Goal: Task Accomplishment & Management: Complete application form

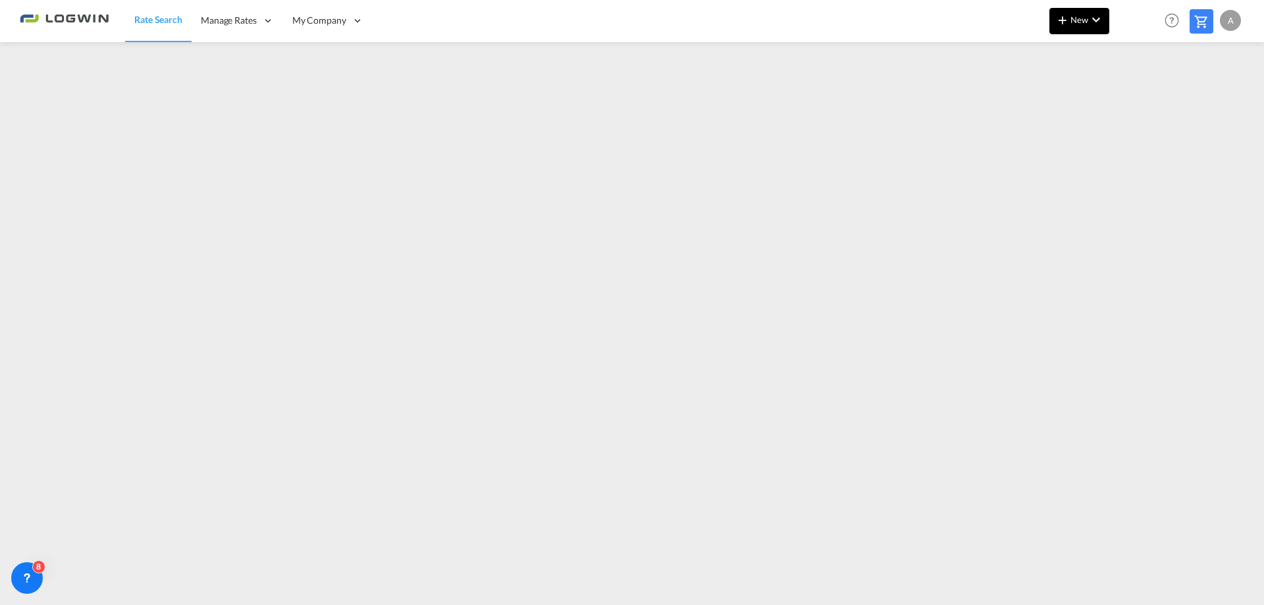
click at [1097, 18] on md-icon "icon-chevron-down" at bounding box center [1096, 20] width 16 height 16
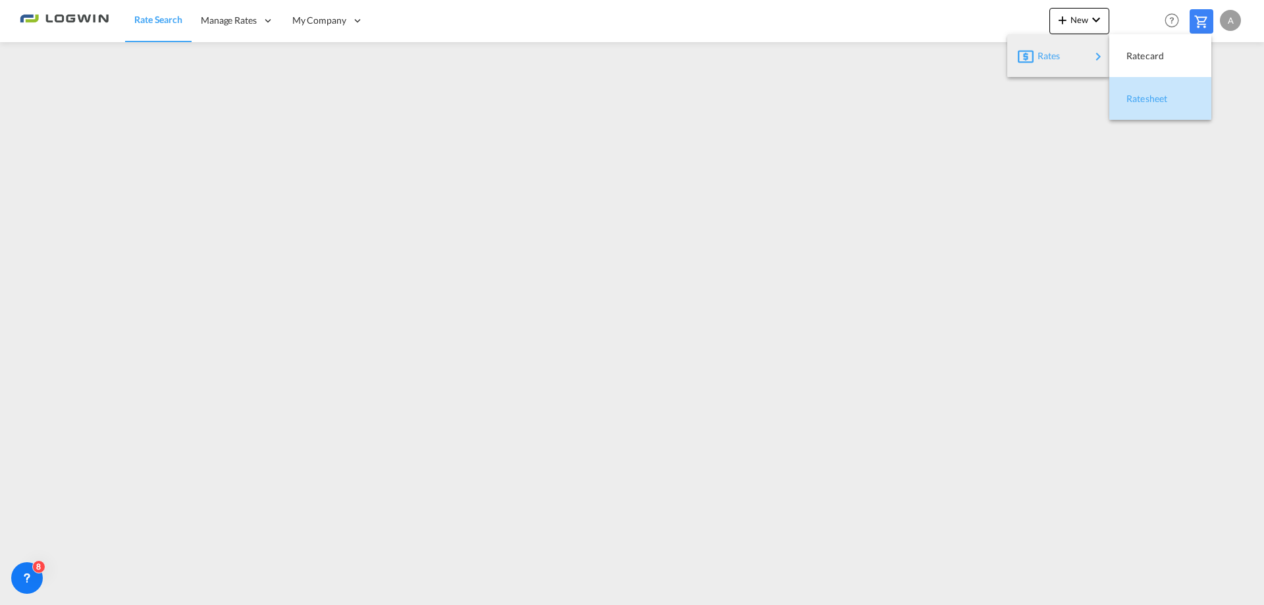
click at [1141, 98] on span "Ratesheet" at bounding box center [1133, 99] width 14 height 26
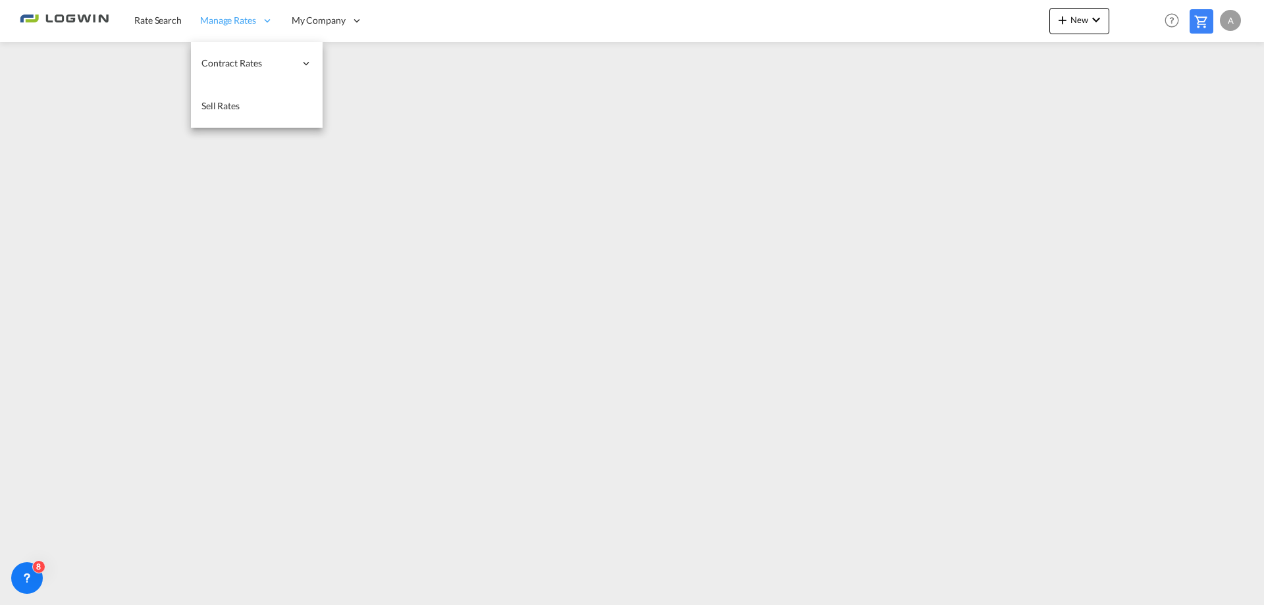
click at [234, 25] on span "Manage Rates" at bounding box center [228, 20] width 56 height 13
click at [341, 66] on span "My Rate Files" at bounding box center [360, 62] width 54 height 11
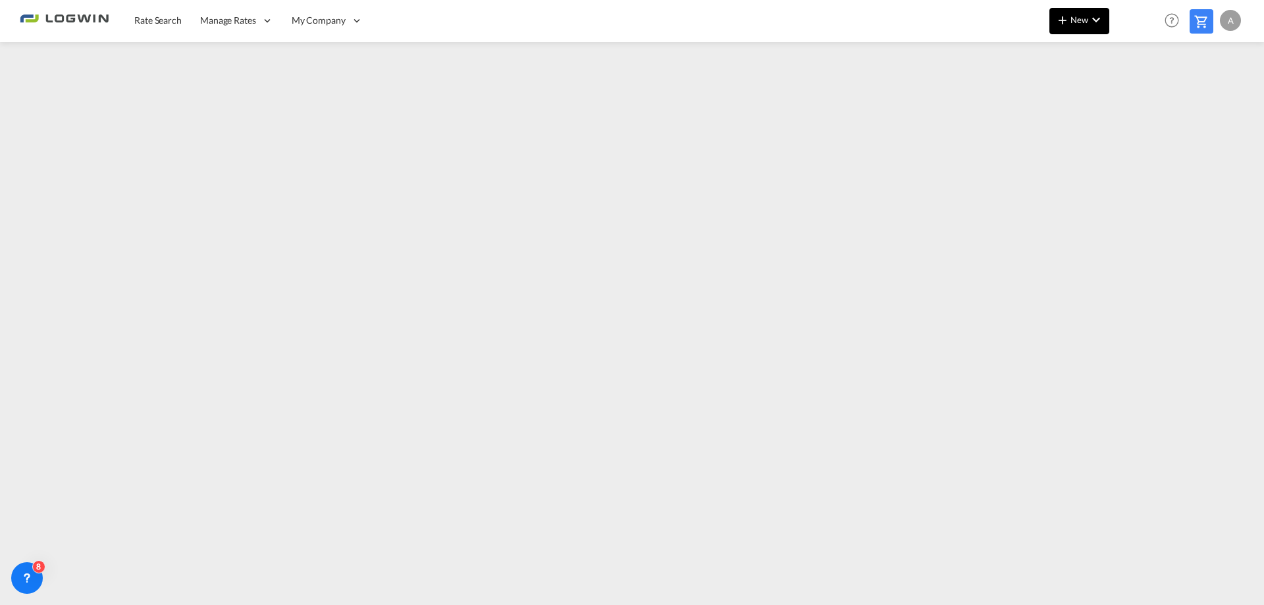
click at [1093, 25] on md-icon "icon-chevron-down" at bounding box center [1096, 20] width 16 height 16
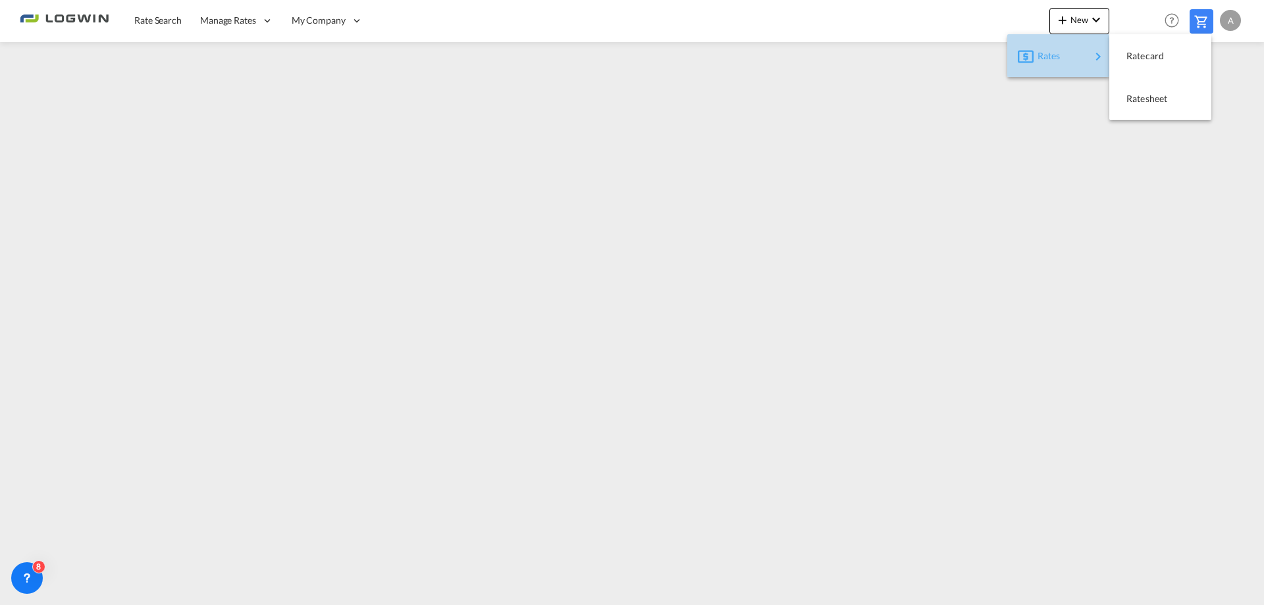
click at [1071, 58] on div "Rates" at bounding box center [1063, 55] width 53 height 33
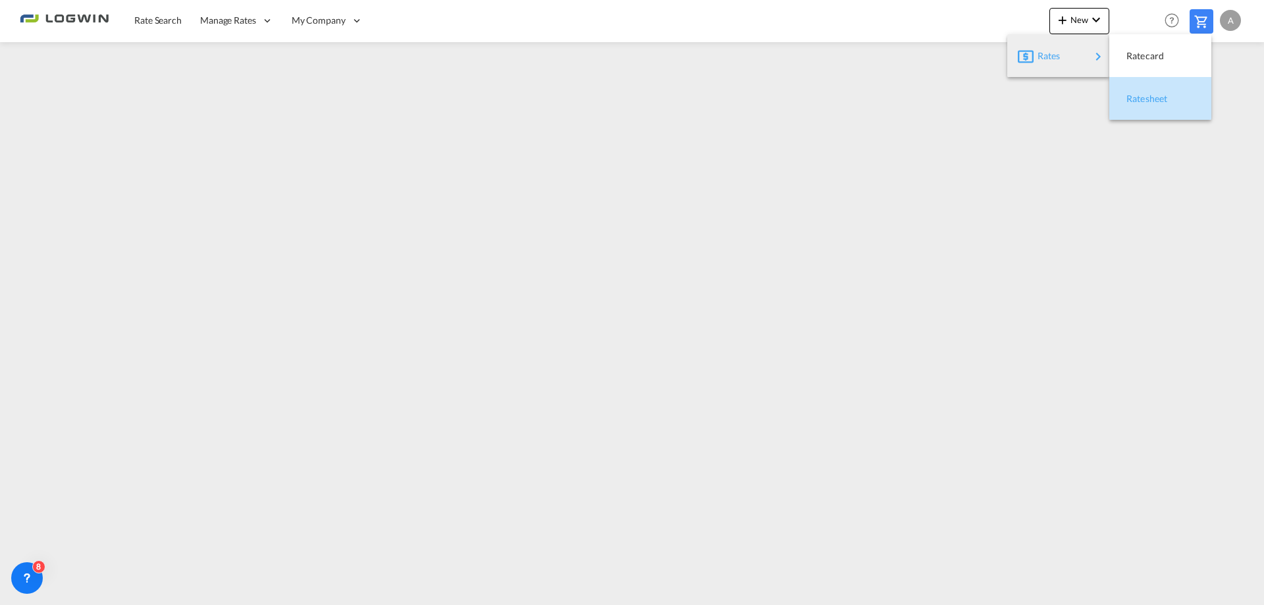
click at [1166, 105] on div "Ratesheet" at bounding box center [1150, 98] width 49 height 33
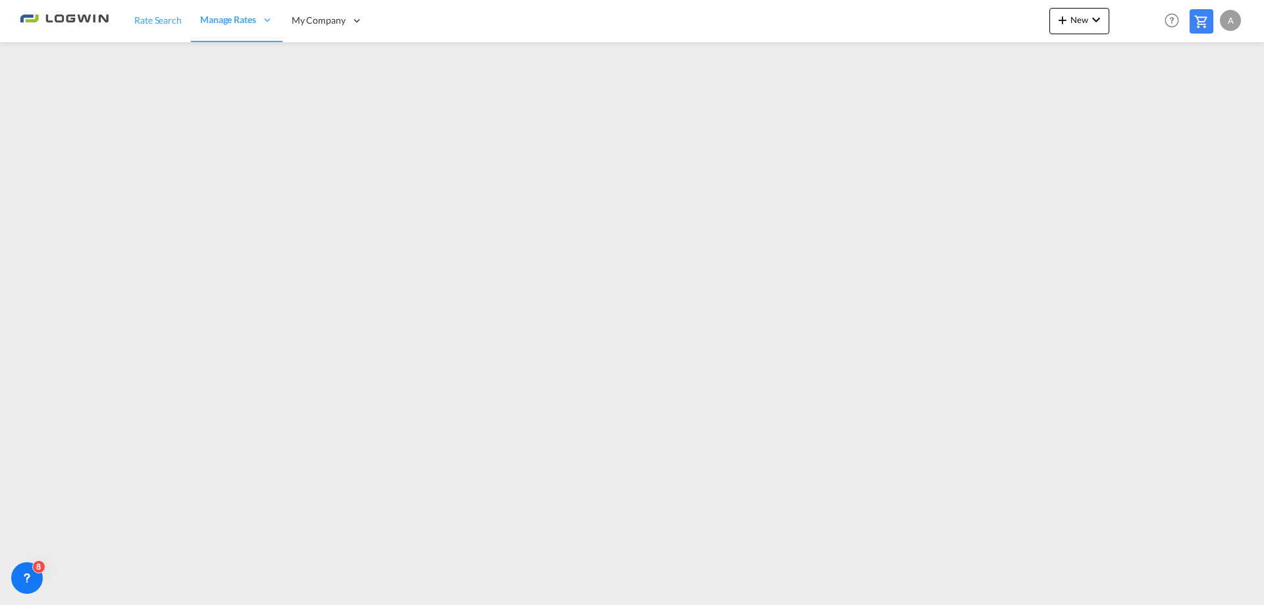
click at [149, 23] on span "Rate Search" at bounding box center [157, 19] width 47 height 11
click at [1228, 21] on div "A" at bounding box center [1230, 20] width 21 height 21
click at [1210, 103] on button "Logout" at bounding box center [1215, 101] width 86 height 26
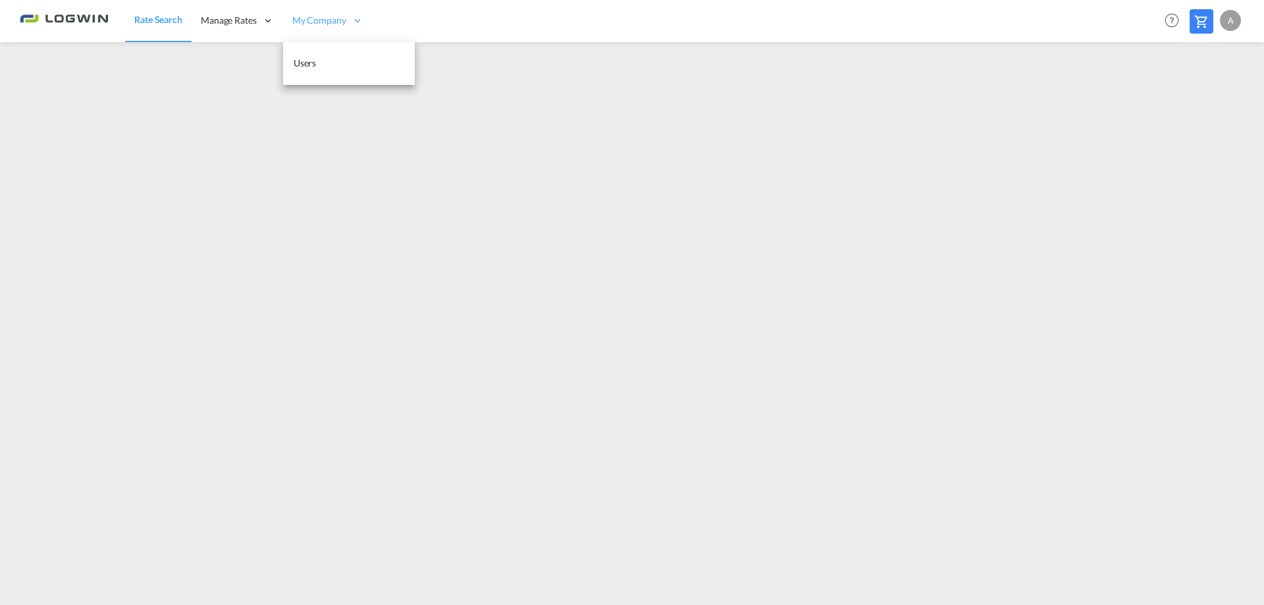
click at [339, 16] on span "My Company" at bounding box center [319, 20] width 54 height 13
click at [326, 67] on link "Users" at bounding box center [349, 63] width 132 height 43
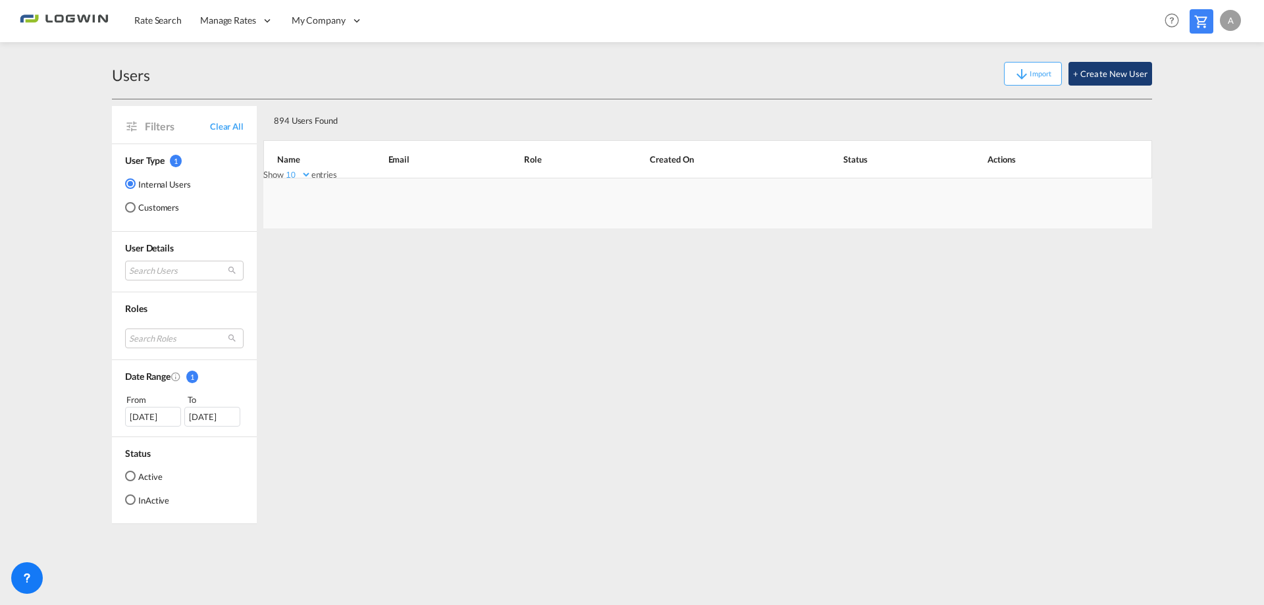
click at [1117, 68] on button "+ Create New User" at bounding box center [1110, 74] width 84 height 24
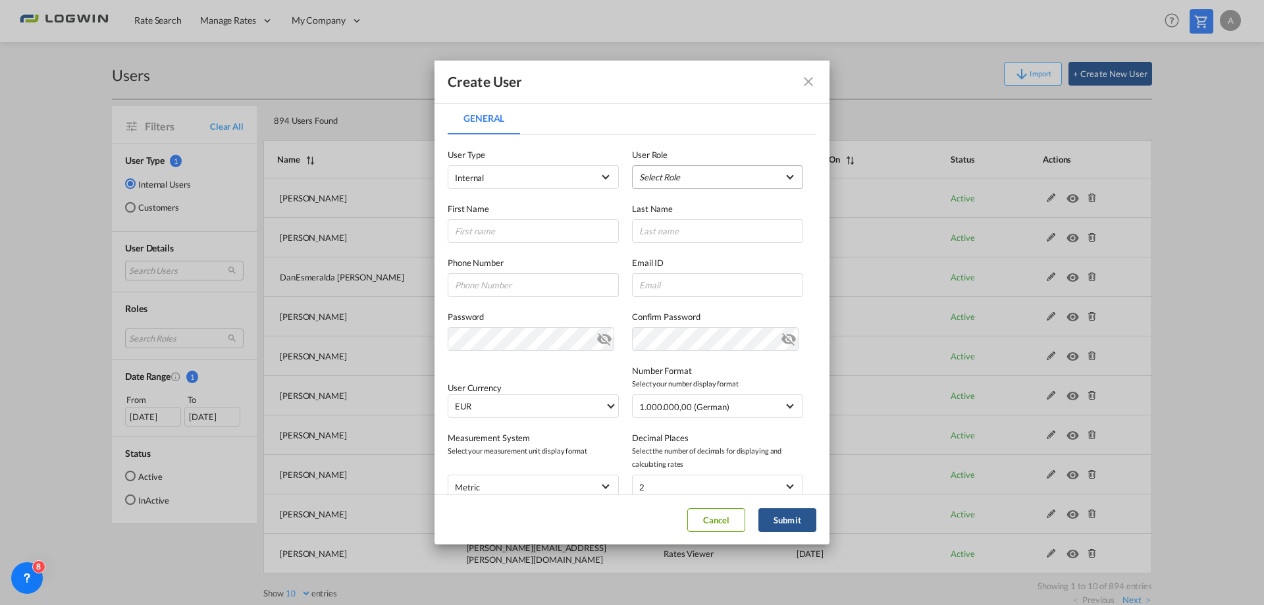
click at [776, 176] on md-select "Select Role ADMIN GLOBAL Essentials Admin GLOBAL Essentials Manager GLOBAL Esse…" at bounding box center [717, 177] width 171 height 24
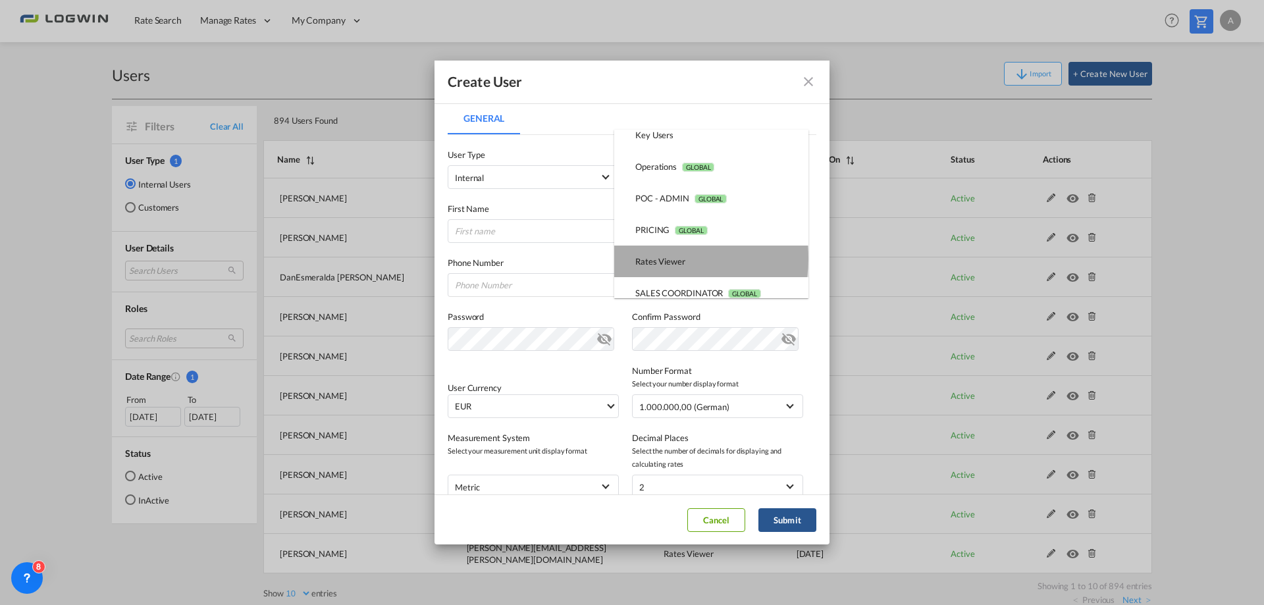
click at [679, 259] on div "Rates Viewer USER_DEFINED" at bounding box center [660, 261] width 50 height 12
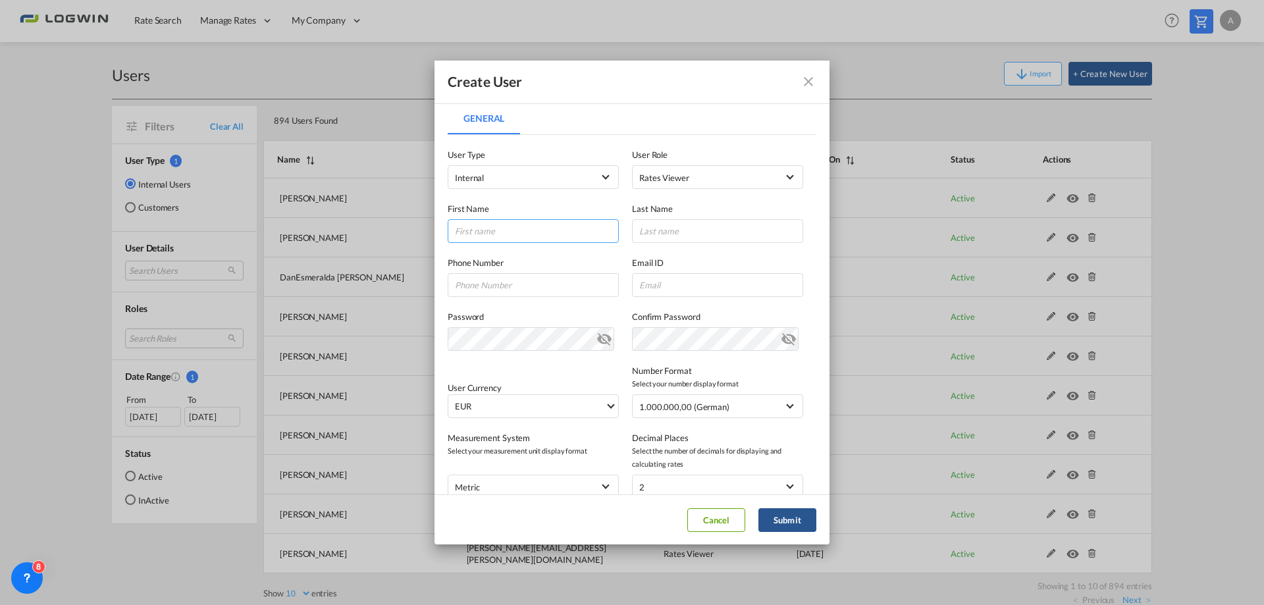
click at [504, 230] on input "General General ..." at bounding box center [533, 231] width 171 height 24
type input "Natalia"
type input "Bitrovic"
click at [650, 278] on input "General General ..." at bounding box center [717, 285] width 171 height 24
paste input "natalia.bitrovic@logwin-logistics.com"
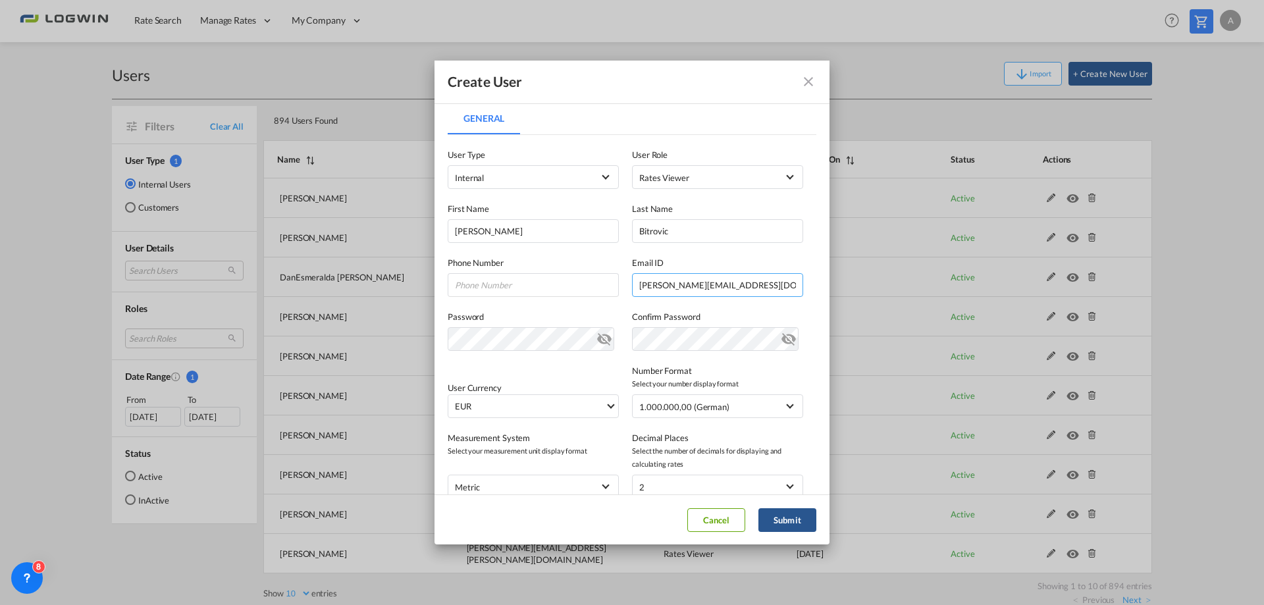
type input "natalia.bitrovic@logwin-logistics.com"
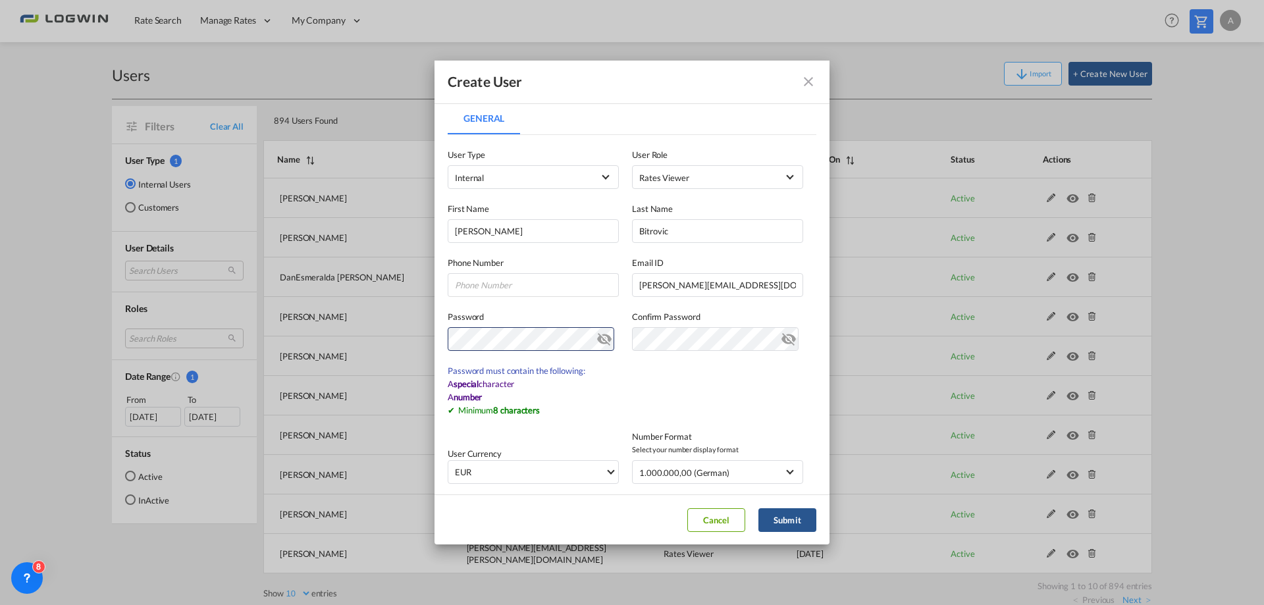
click at [601, 334] on md-icon "icon-eye-off" at bounding box center [604, 336] width 16 height 16
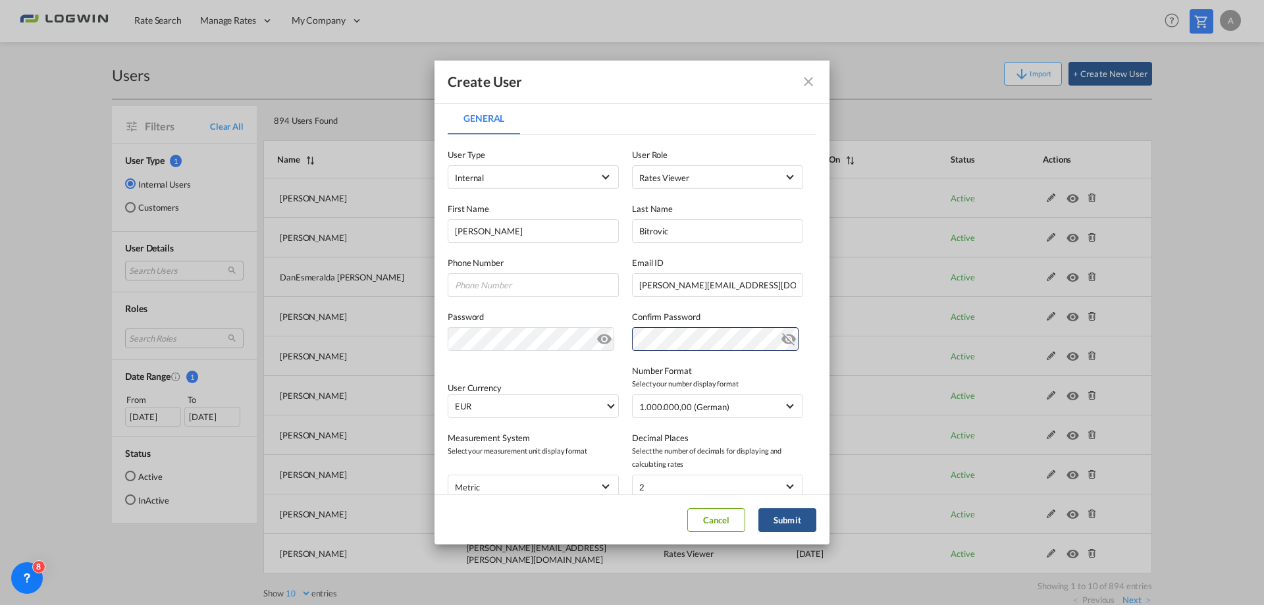
click at [599, 338] on md-icon "icon-eye-off" at bounding box center [604, 336] width 16 height 16
click at [793, 526] on button "Submit" at bounding box center [787, 520] width 58 height 24
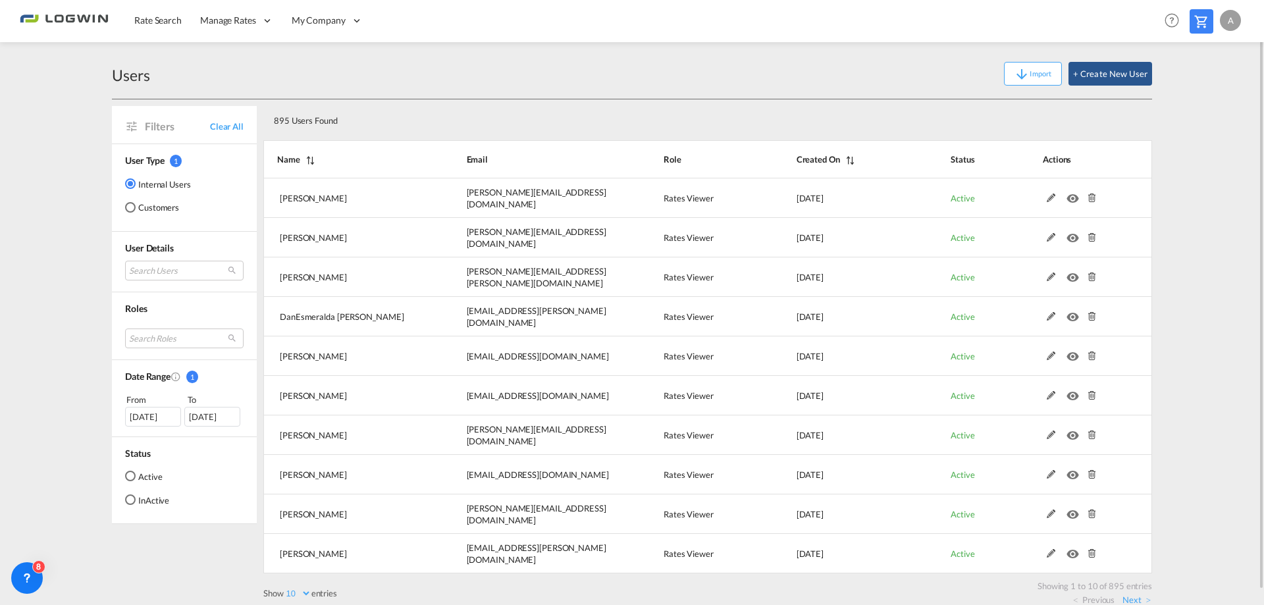
click at [1229, 28] on div "A" at bounding box center [1230, 20] width 21 height 21
drag, startPoint x: 1199, startPoint y: 107, endPoint x: 1201, endPoint y: 99, distance: 7.4
click at [1201, 105] on button "Logout" at bounding box center [1215, 101] width 86 height 26
